Goal: Find contact information: Find contact information

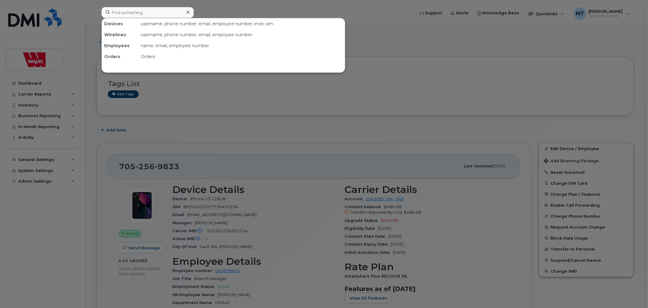
scroll to position [317, 0]
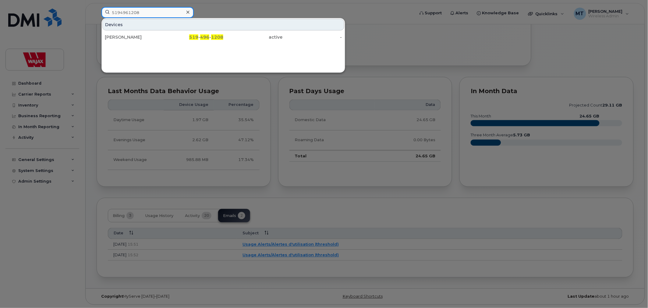
drag, startPoint x: 169, startPoint y: 8, endPoint x: 48, endPoint y: 9, distance: 121.5
click at [97, 9] on div "5194961208 Devices John Black 519 - 496 - 1208 active -" at bounding box center [256, 13] width 319 height 13
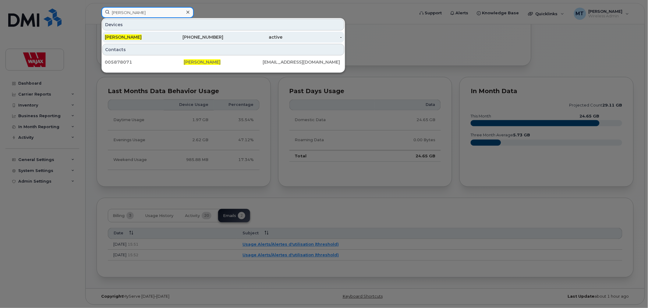
type input "Oscar Cid"
click at [141, 36] on div "Oscar Cid" at bounding box center [134, 37] width 59 height 6
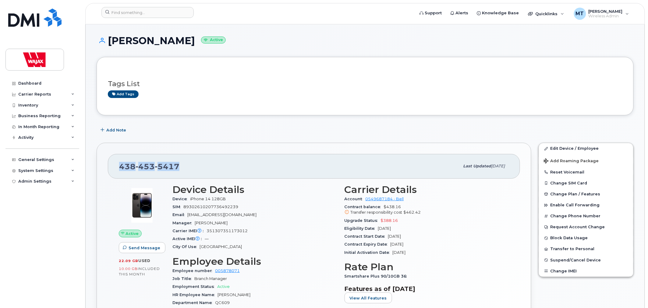
drag, startPoint x: 151, startPoint y: 167, endPoint x: 121, endPoint y: 170, distance: 30.5
click at [121, 170] on div "[PHONE_NUMBER]" at bounding box center [289, 166] width 340 height 13
copy span "[PHONE_NUMBER]"
click at [166, 8] on input at bounding box center [147, 12] width 92 height 11
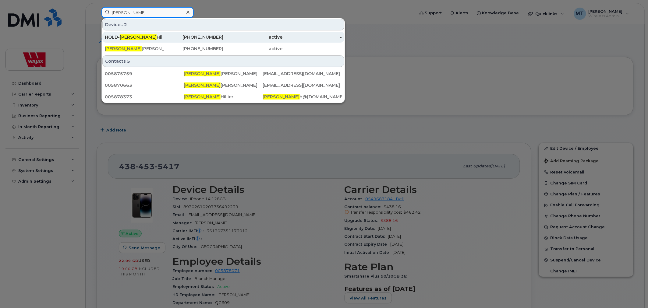
type input "Angela"
click at [148, 37] on div "HOLD- Angela Hillier" at bounding box center [134, 37] width 59 height 6
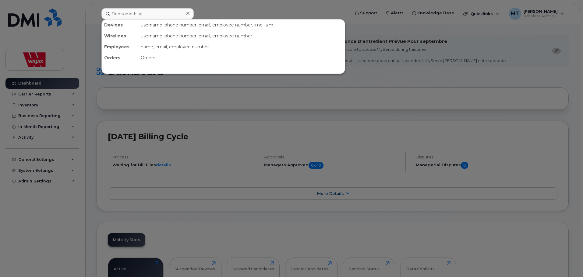
click at [162, 15] on input at bounding box center [147, 13] width 92 height 11
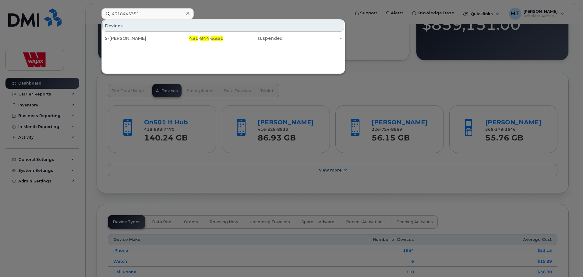
type input "4318445351"
click at [188, 13] on icon at bounding box center [187, 13] width 3 height 3
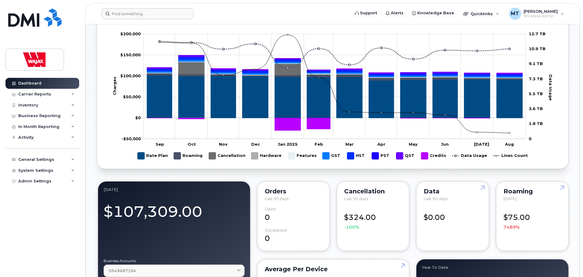
scroll to position [213, 0]
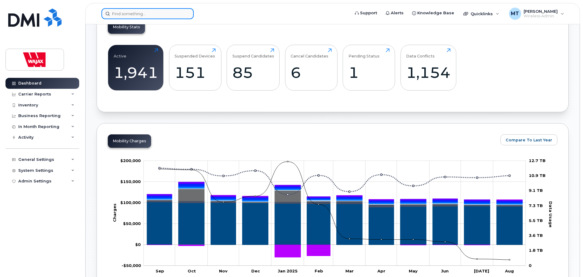
click at [153, 14] on input at bounding box center [147, 13] width 92 height 11
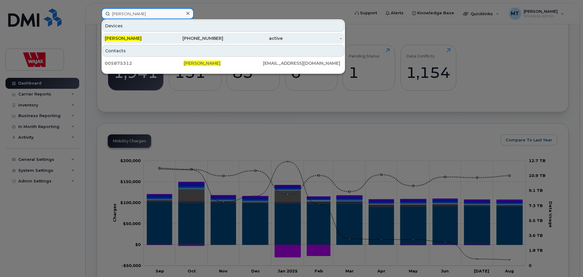
type input "John Black"
click at [146, 41] on div "John Black" at bounding box center [134, 38] width 59 height 6
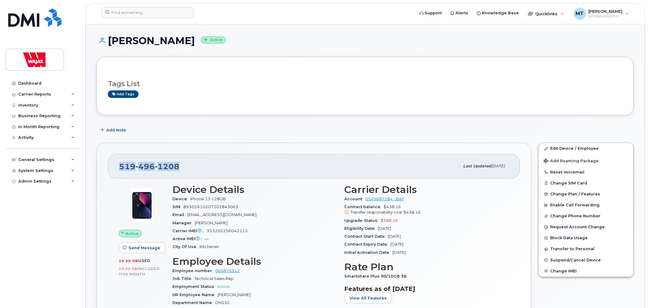
drag, startPoint x: 193, startPoint y: 171, endPoint x: 119, endPoint y: 169, distance: 73.7
click at [119, 169] on div "519 496 1208" at bounding box center [289, 166] width 340 height 13
copy span "519 496 1208"
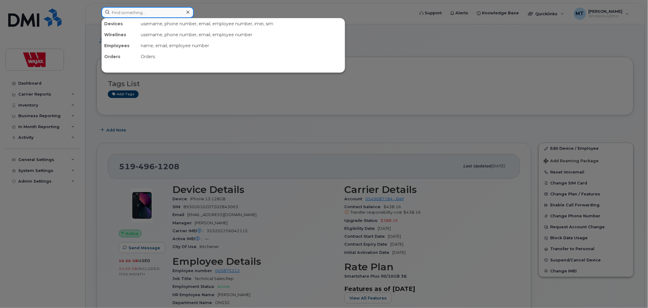
click at [170, 16] on input at bounding box center [147, 12] width 92 height 11
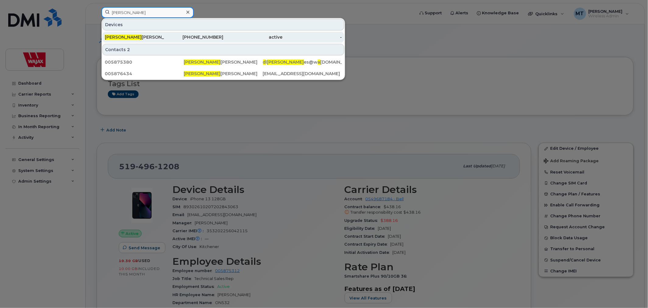
type input "Diana"
click at [160, 32] on link "Diana Parra 437-353-8994 active -" at bounding box center [223, 37] width 242 height 11
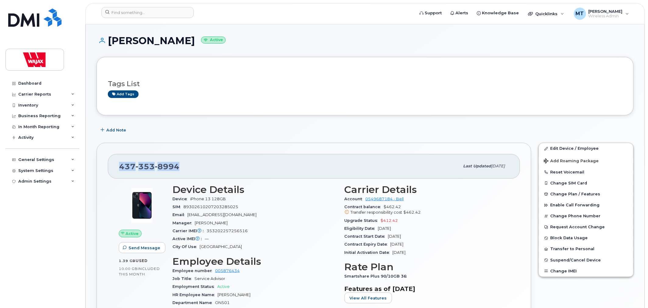
drag, startPoint x: 181, startPoint y: 165, endPoint x: 114, endPoint y: 168, distance: 67.0
click at [114, 168] on div "[PHONE_NUMBER] Last updated [DATE]" at bounding box center [314, 166] width 412 height 24
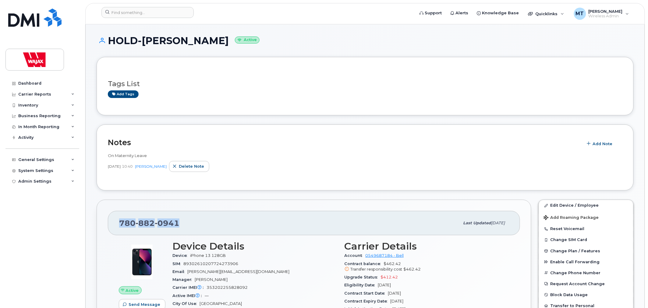
drag, startPoint x: 182, startPoint y: 224, endPoint x: 120, endPoint y: 227, distance: 62.2
click at [120, 227] on div "[PHONE_NUMBER]" at bounding box center [289, 223] width 340 height 13
copy span "[PHONE_NUMBER]"
click at [179, 13] on input at bounding box center [147, 12] width 92 height 11
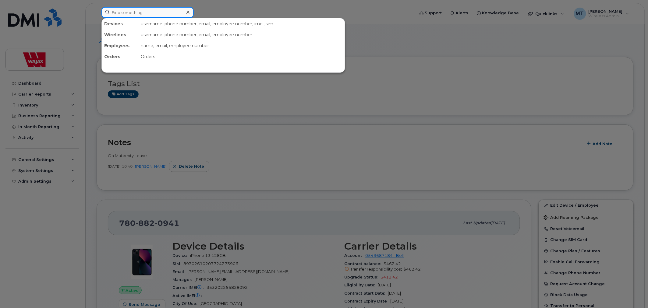
paste input "[PHONE_NUMBER]"
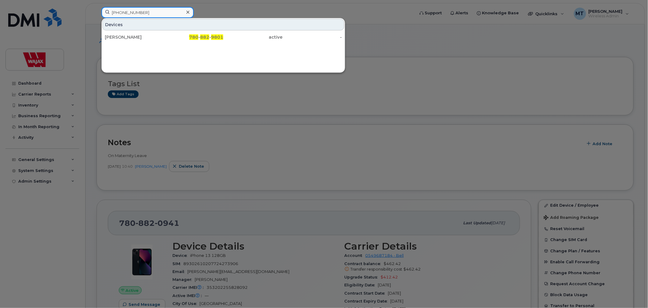
type input "[PHONE_NUMBER]"
click at [91, 191] on div at bounding box center [324, 154] width 648 height 308
